Goal: Navigation & Orientation: Find specific page/section

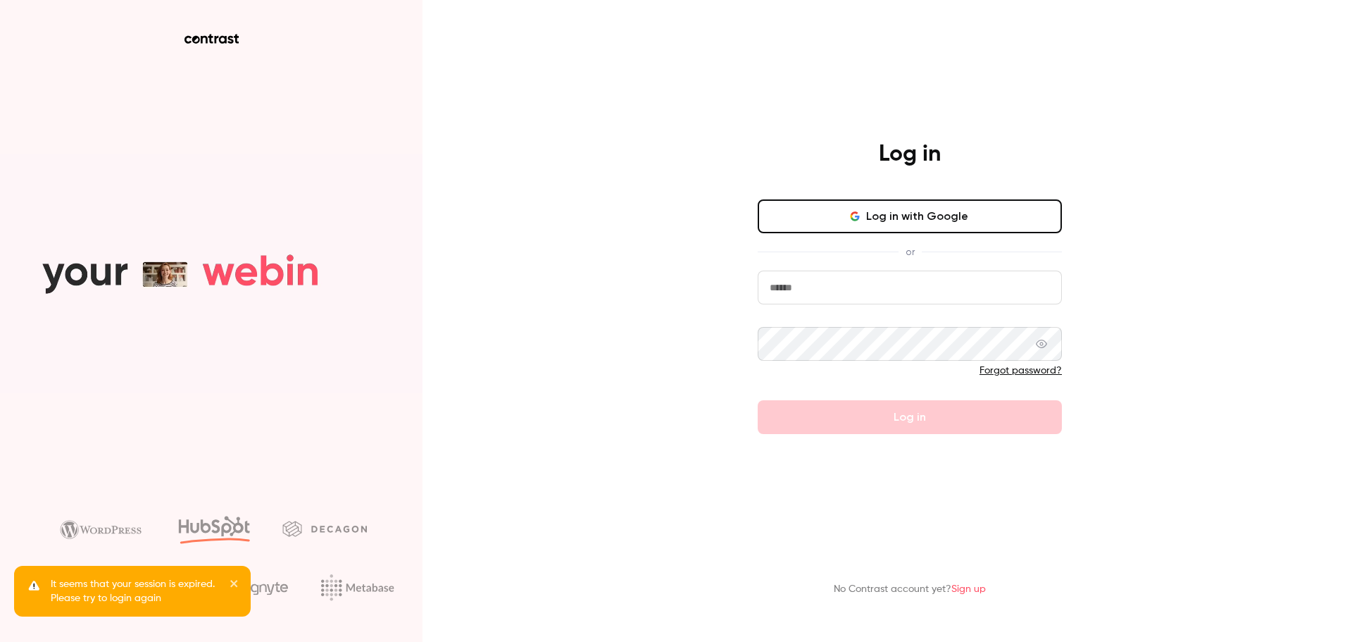
type input "**********"
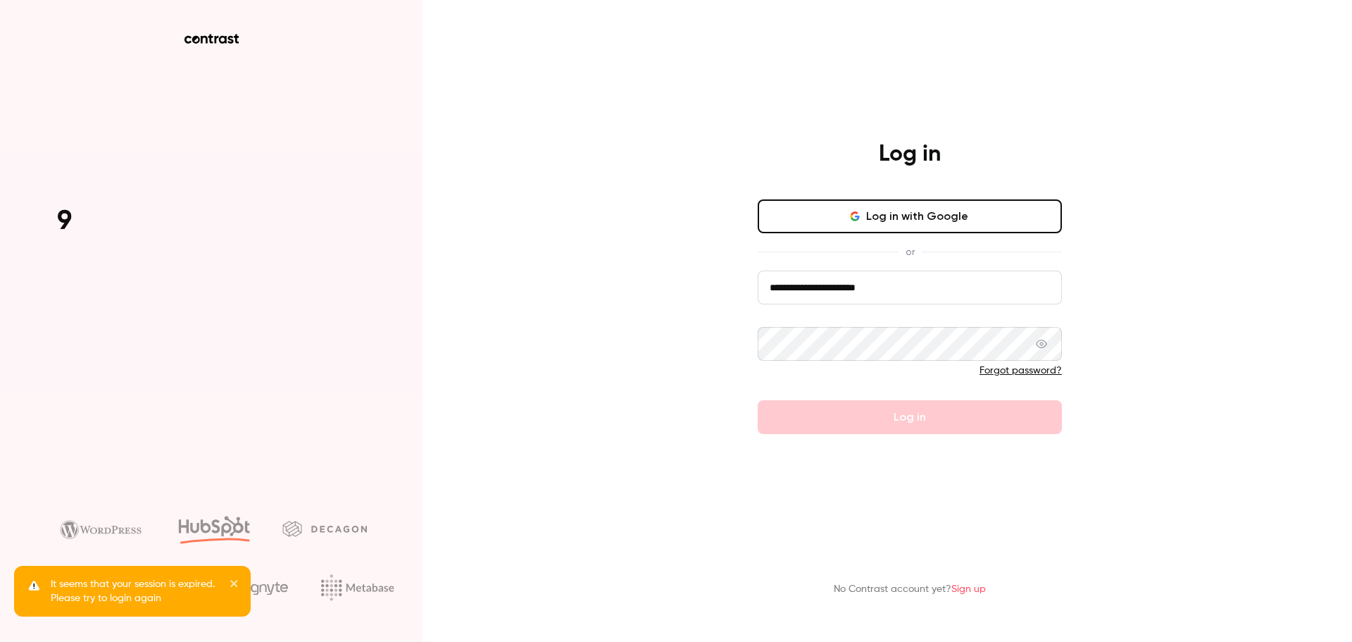
click at [876, 421] on form "**********" at bounding box center [910, 351] width 304 height 163
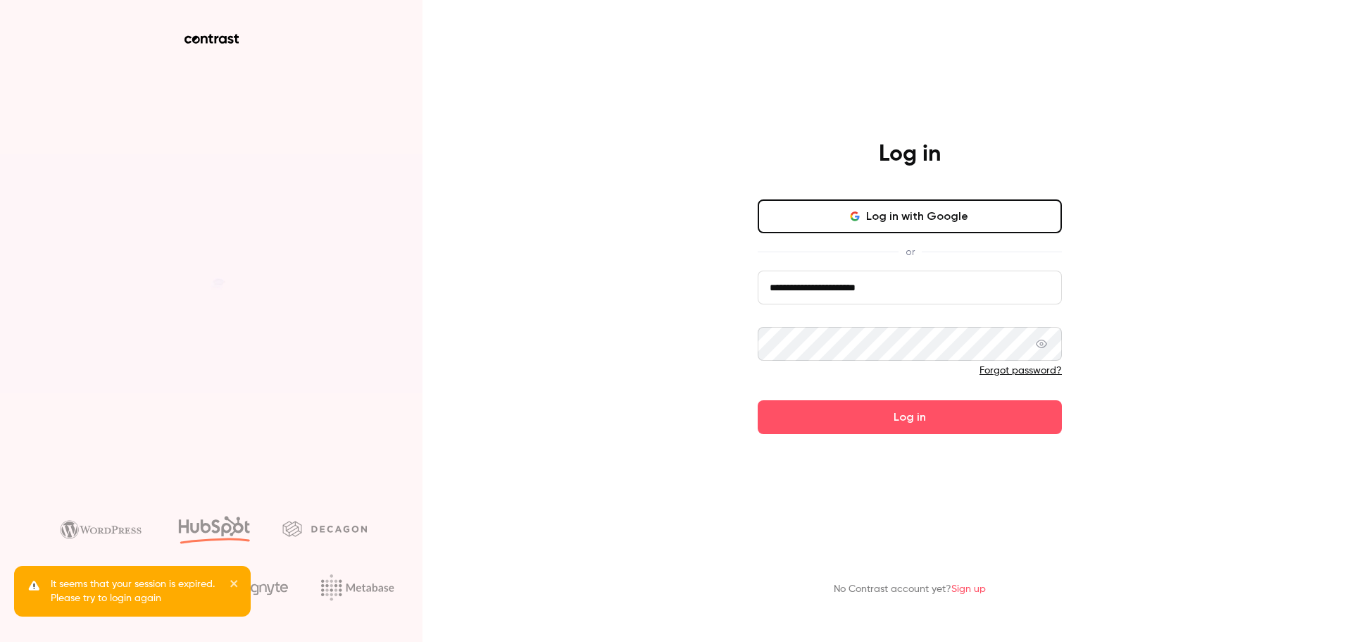
click at [876, 421] on button "Log in" at bounding box center [910, 417] width 304 height 34
